Goal: Information Seeking & Learning: Learn about a topic

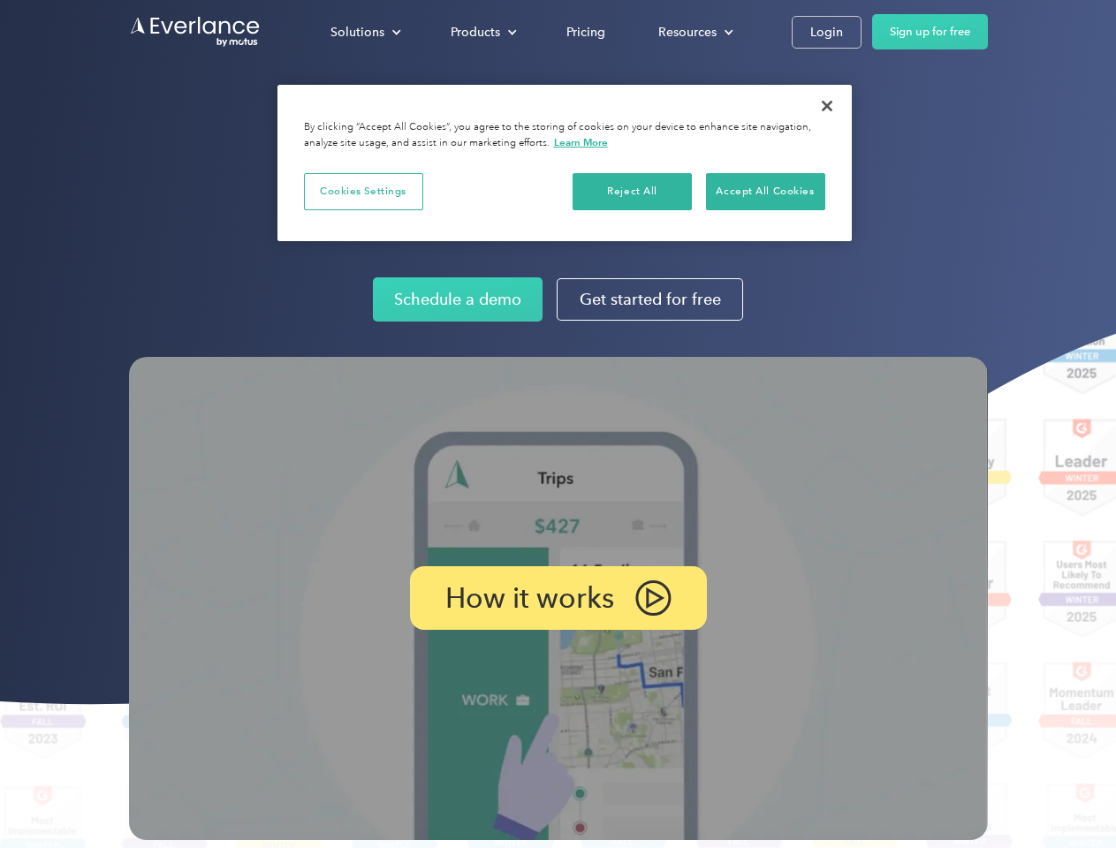
click at [557, 424] on img at bounding box center [558, 598] width 859 height 483
click at [365, 32] on div "Solutions" at bounding box center [357, 32] width 54 height 22
click at [481, 32] on div "Products" at bounding box center [474, 32] width 49 height 22
click at [693, 32] on div "Resources" at bounding box center [687, 32] width 58 height 22
click at [557, 598] on p "How it works" at bounding box center [529, 597] width 169 height 21
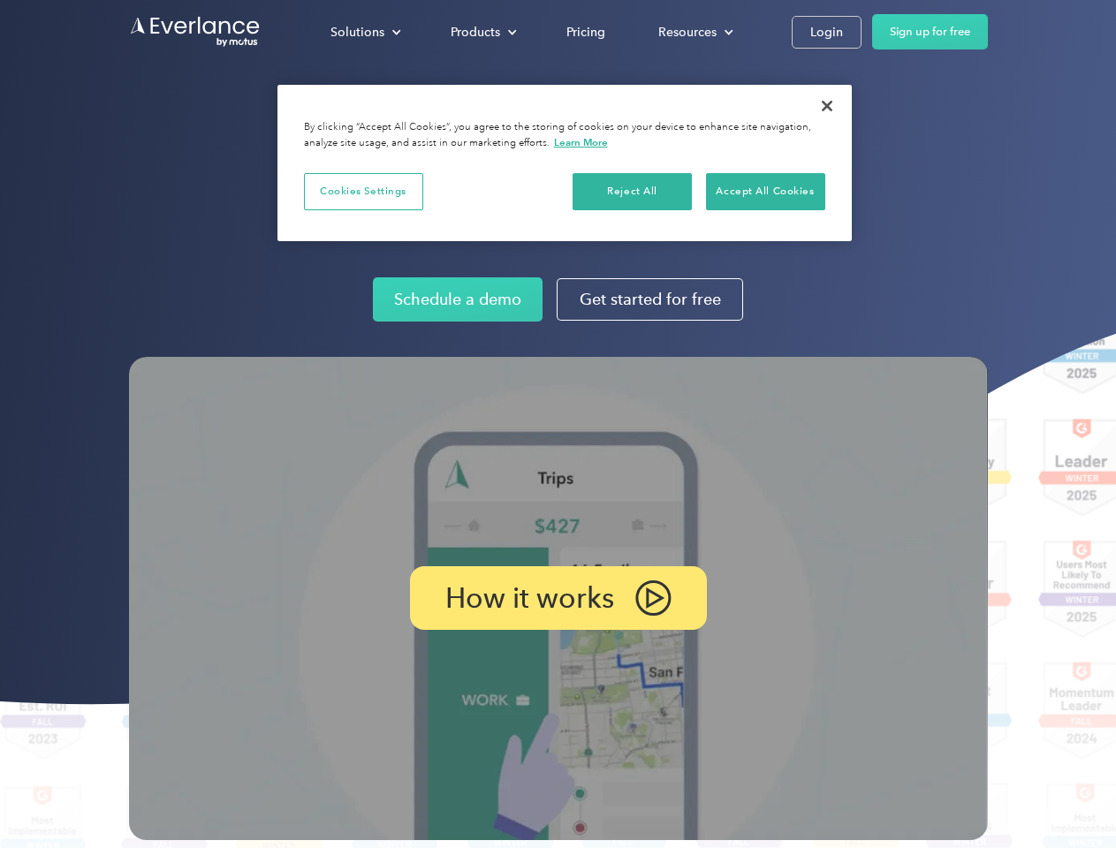
click at [363, 191] on button "Cookies Settings" at bounding box center [363, 191] width 119 height 37
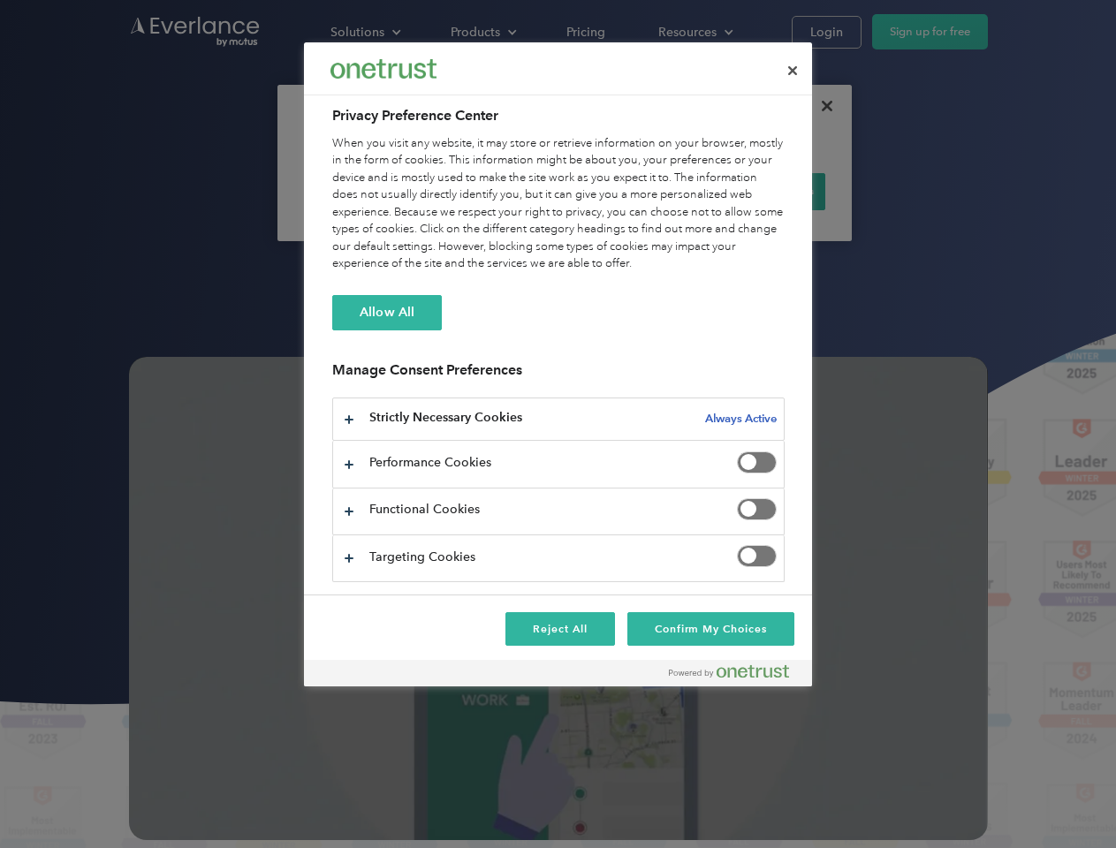
click at [632, 191] on div "When you visit any website, it may store or retrieve information on your browse…" at bounding box center [558, 204] width 452 height 138
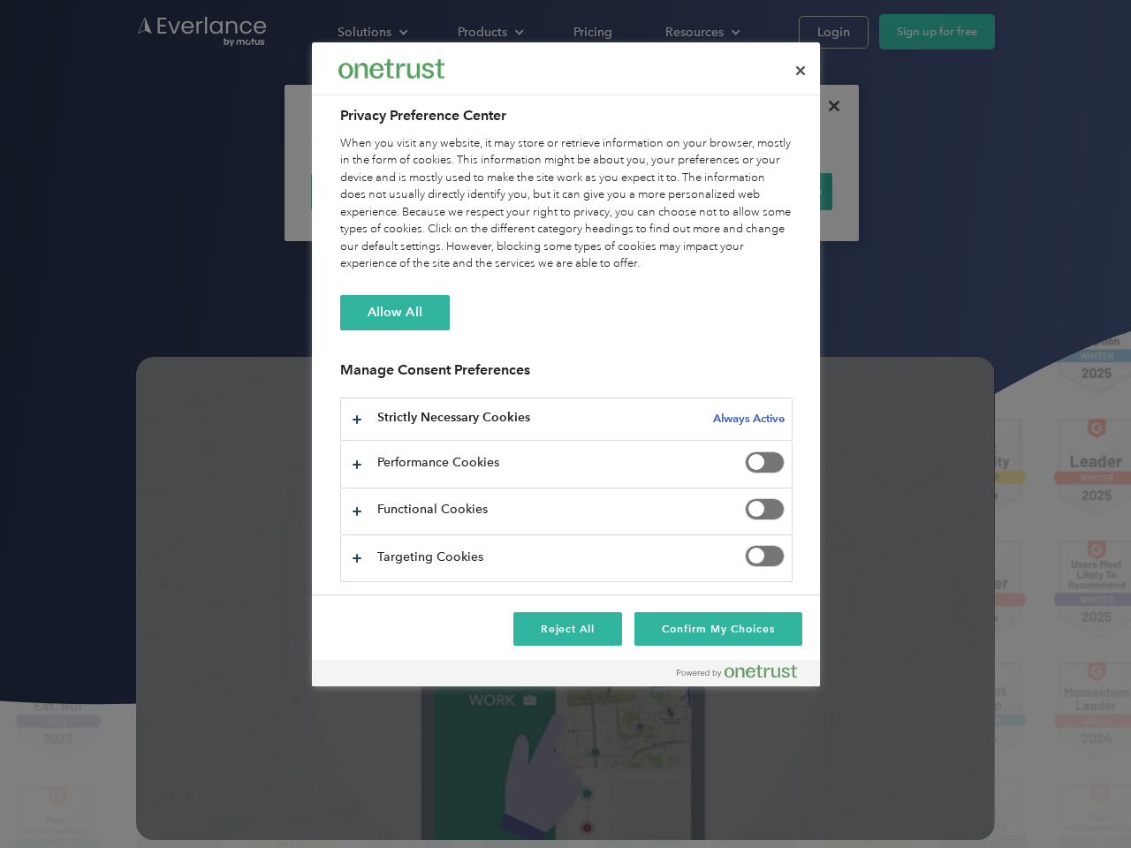
click at [765, 191] on div "When you visit any website, it may store or retrieve information on your browse…" at bounding box center [566, 204] width 452 height 138
click at [827, 106] on div at bounding box center [565, 424] width 1131 height 848
